Goal: Information Seeking & Learning: Learn about a topic

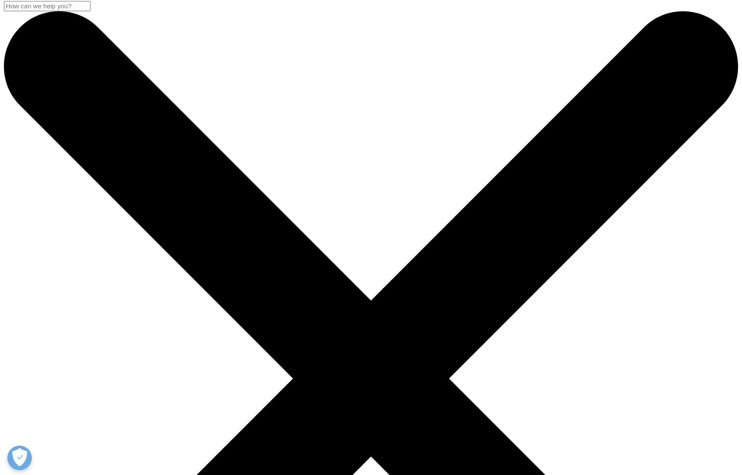
scroll to position [4, 0]
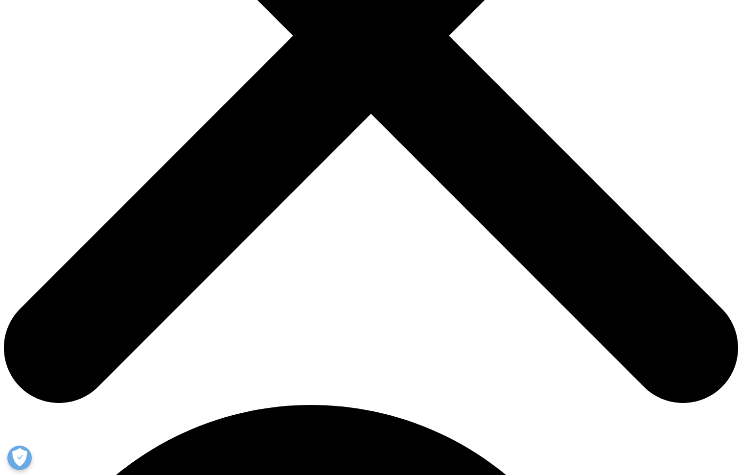
scroll to position [283, 0]
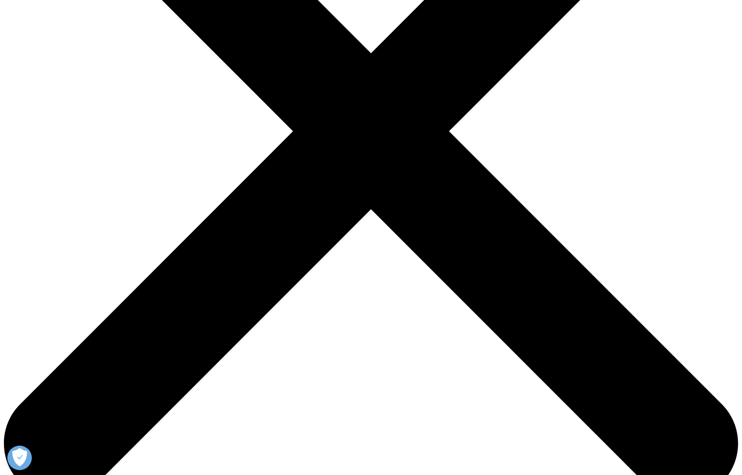
scroll to position [251, 0]
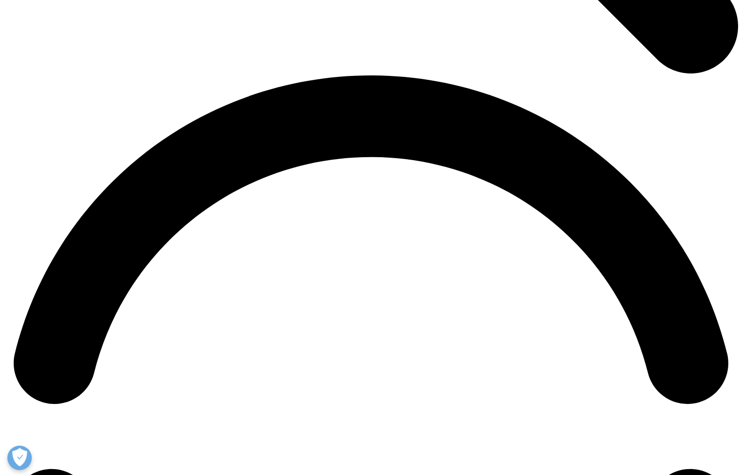
scroll to position [1413, 0]
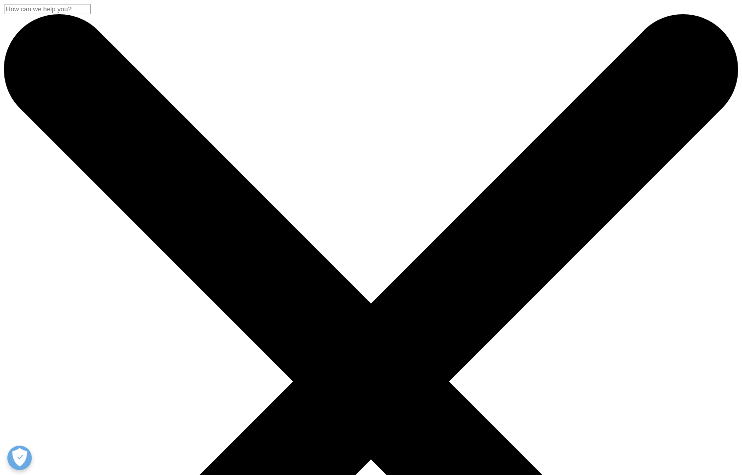
scroll to position [2, 0]
